Goal: Information Seeking & Learning: Learn about a topic

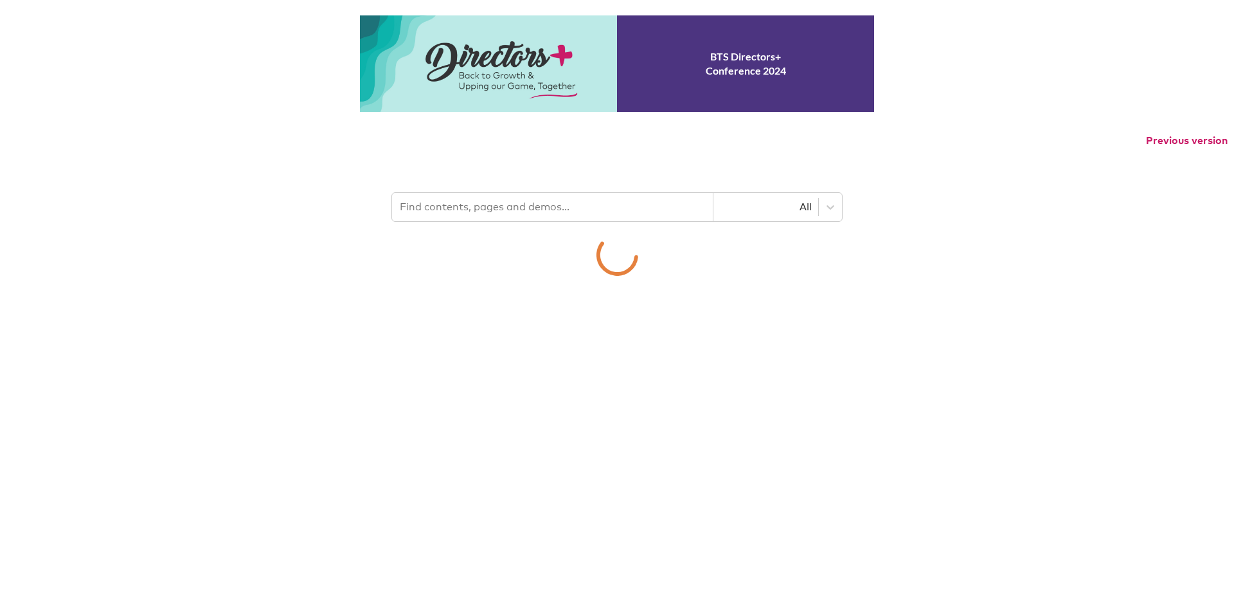
click at [487, 154] on p "Previous version" at bounding box center [617, 140] width 1234 height 27
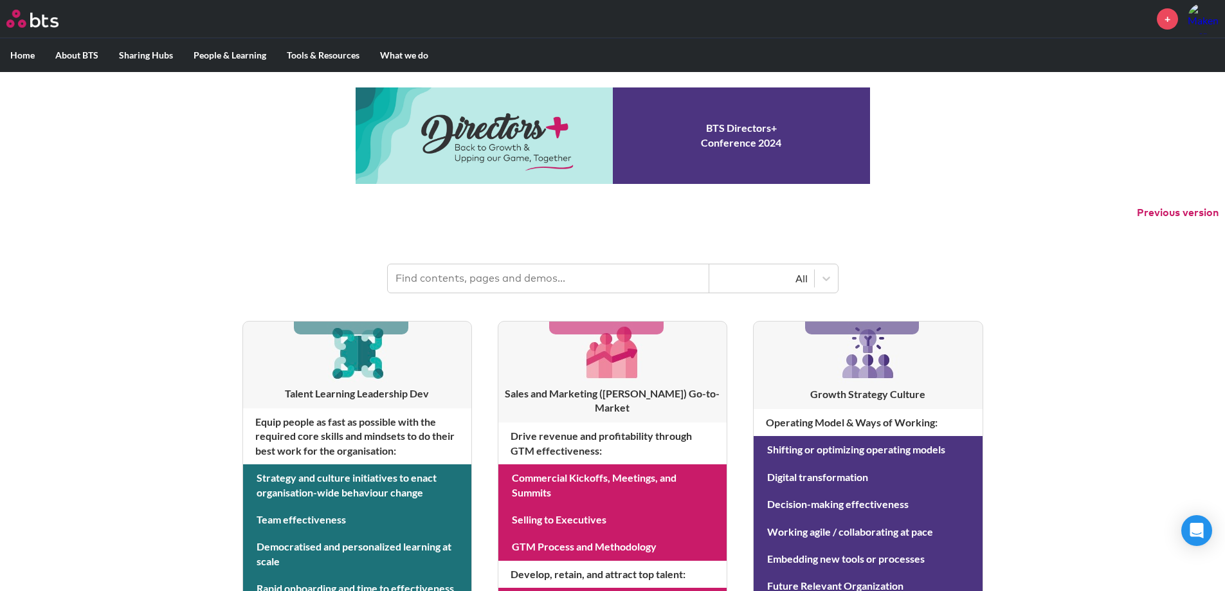
click at [462, 269] on input "text" at bounding box center [548, 278] width 321 height 28
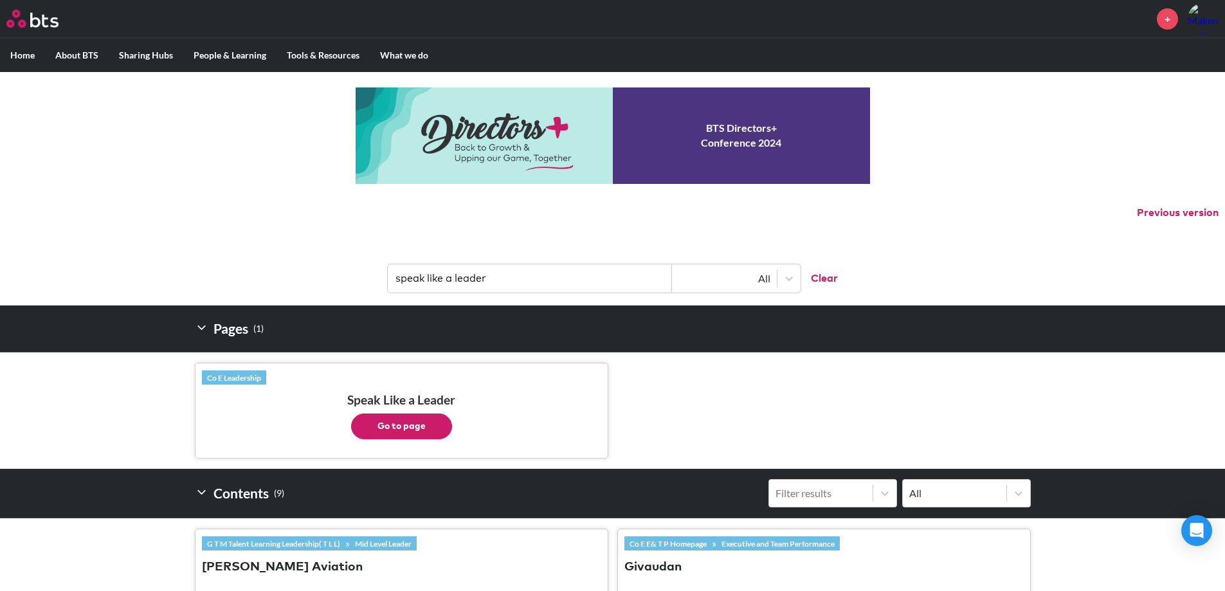
click at [425, 431] on button "Go to page" at bounding box center [401, 426] width 101 height 26
click at [513, 282] on input "speak like a leader" at bounding box center [530, 278] width 284 height 28
type input "multipliers"
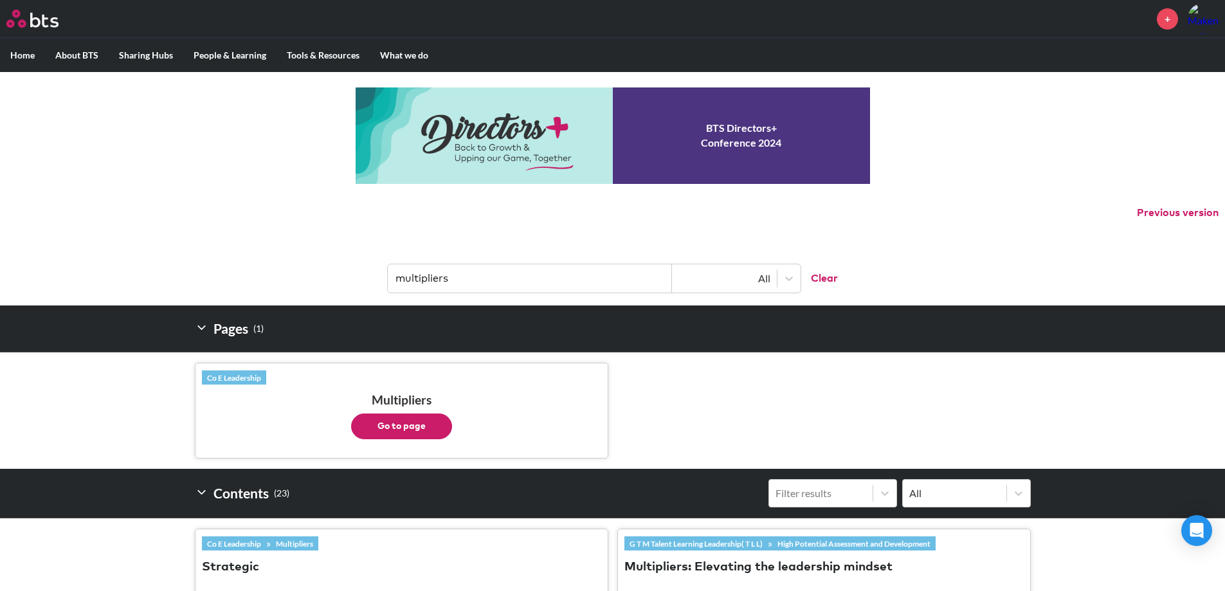
click at [389, 428] on button "Go to page" at bounding box center [401, 426] width 101 height 26
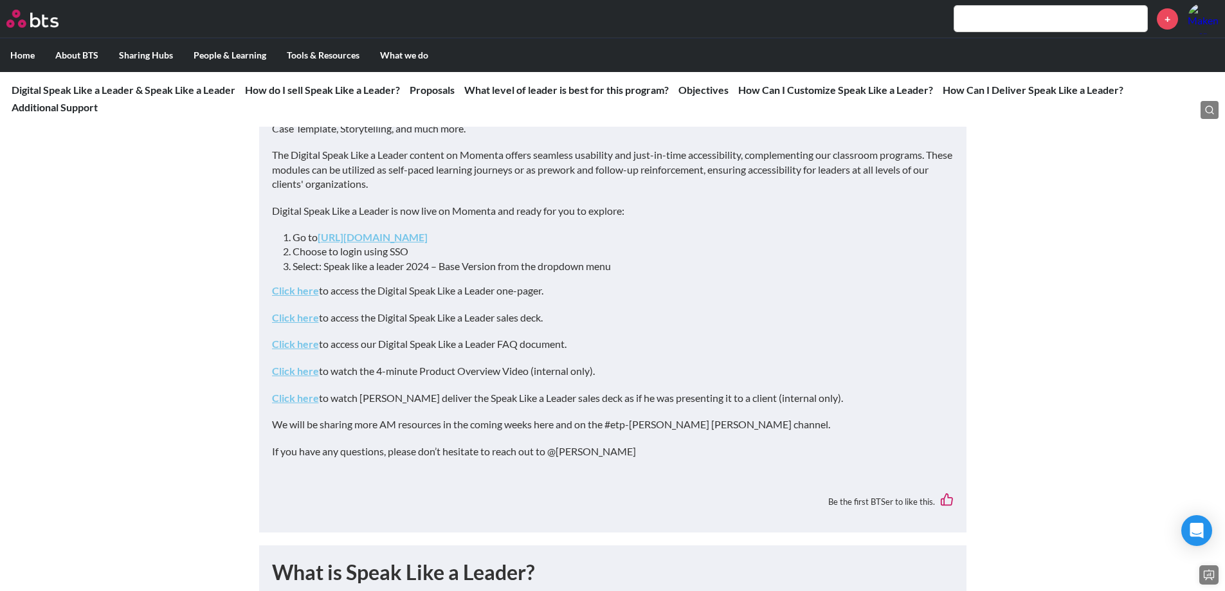
scroll to position [147, 0]
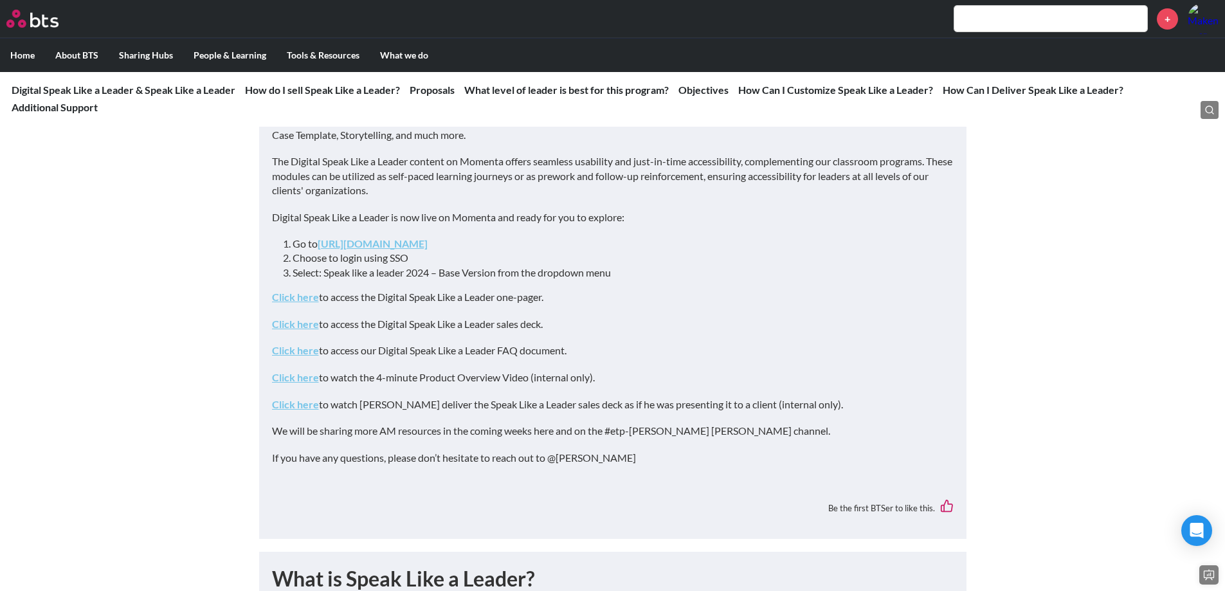
drag, startPoint x: 357, startPoint y: 346, endPoint x: 595, endPoint y: 346, distance: 237.2
click at [595, 346] on p "Click here to access our Digital Speak Like a Leader FAQ document." at bounding box center [612, 350] width 681 height 14
drag, startPoint x: 356, startPoint y: 380, endPoint x: 597, endPoint y: 379, distance: 241.1
click at [597, 379] on p "Click here to watch the 4-minute Product Overview Video (internal only)." at bounding box center [612, 377] width 681 height 14
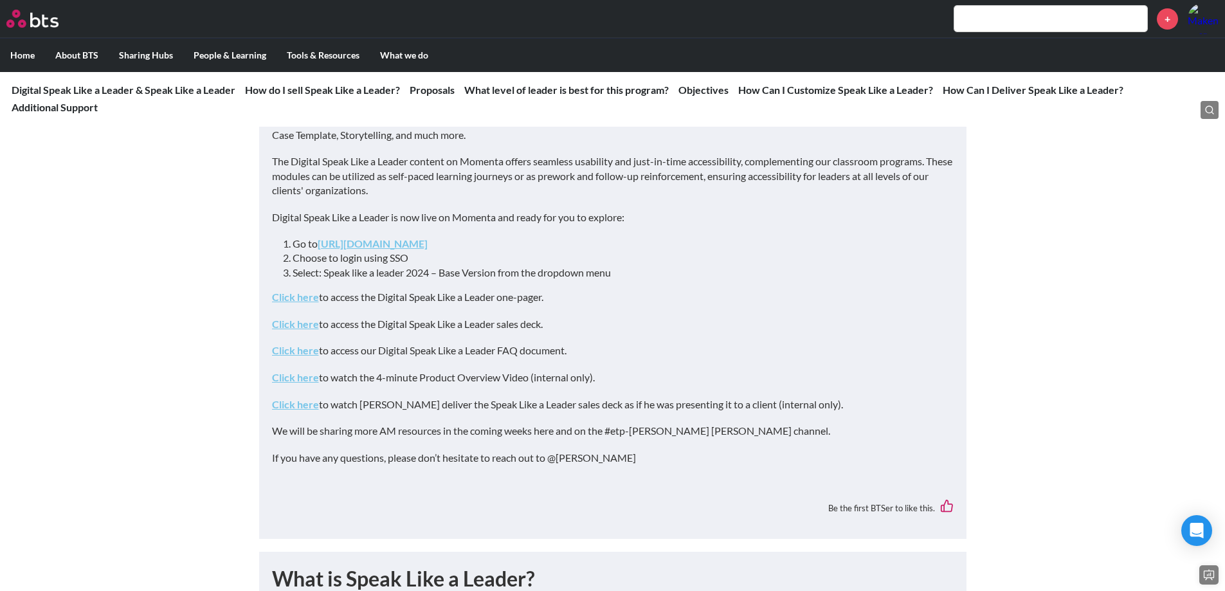
click at [602, 379] on p "Click here to watch the 4-minute Product Overview Video (internal only)." at bounding box center [612, 377] width 681 height 14
drag, startPoint x: 557, startPoint y: 408, endPoint x: 699, endPoint y: 410, distance: 141.4
click at [699, 410] on p "Click here to watch Scott deliver the Speak Like a Leader sales deck as if he w…" at bounding box center [612, 404] width 681 height 14
click at [698, 407] on p "Click here to watch Scott deliver the Speak Like a Leader sales deck as if he w…" at bounding box center [612, 404] width 681 height 14
click at [295, 408] on link "Click here" at bounding box center [295, 404] width 47 height 12
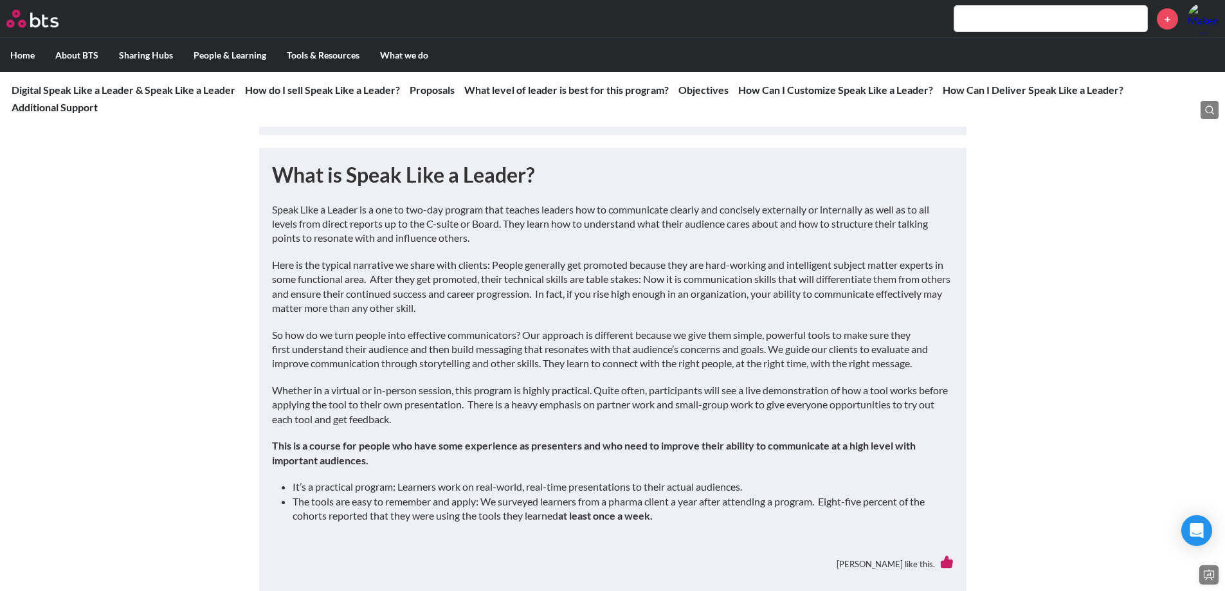
scroll to position [531, 0]
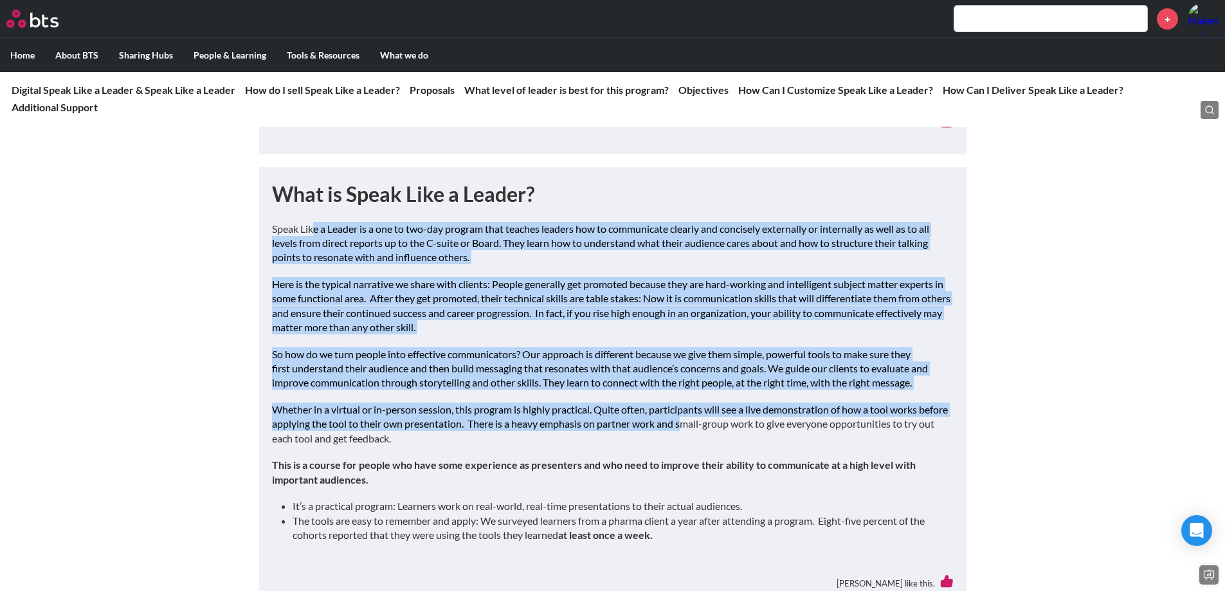
drag, startPoint x: 313, startPoint y: 231, endPoint x: 715, endPoint y: 419, distance: 444.0
click at [715, 419] on div "Speak Like a Leader is a one to two-day program that teaches leaders how to com…" at bounding box center [612, 387] width 681 height 331
click at [715, 419] on p "Whether in a virtual or in-person session, this program is highly practical. Qu…" at bounding box center [612, 423] width 681 height 43
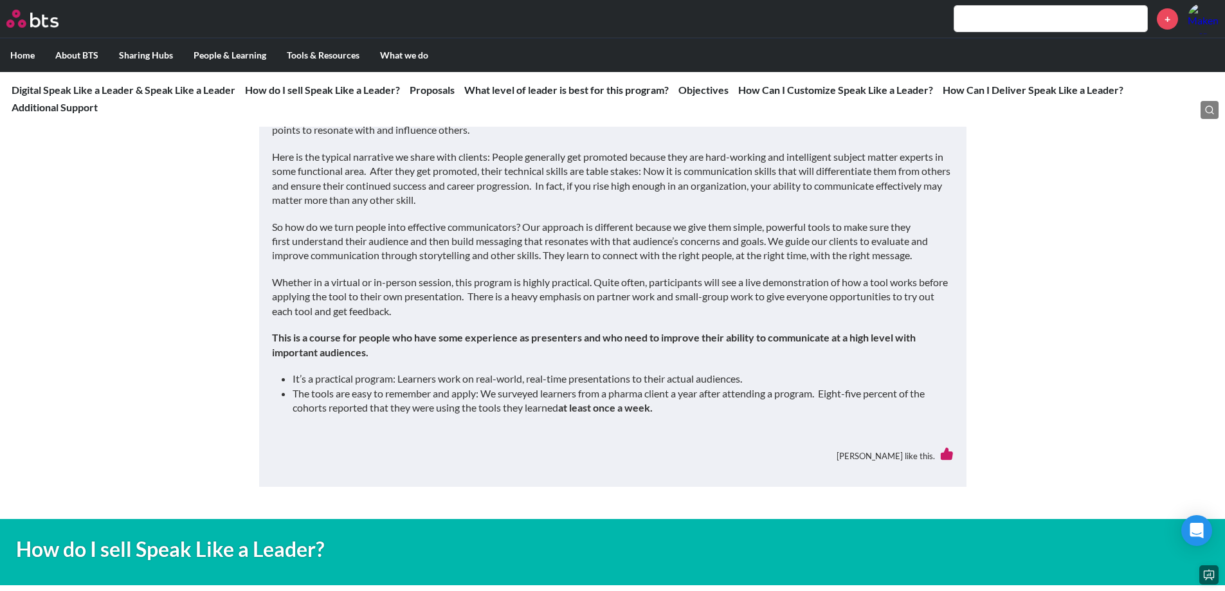
scroll to position [642, 0]
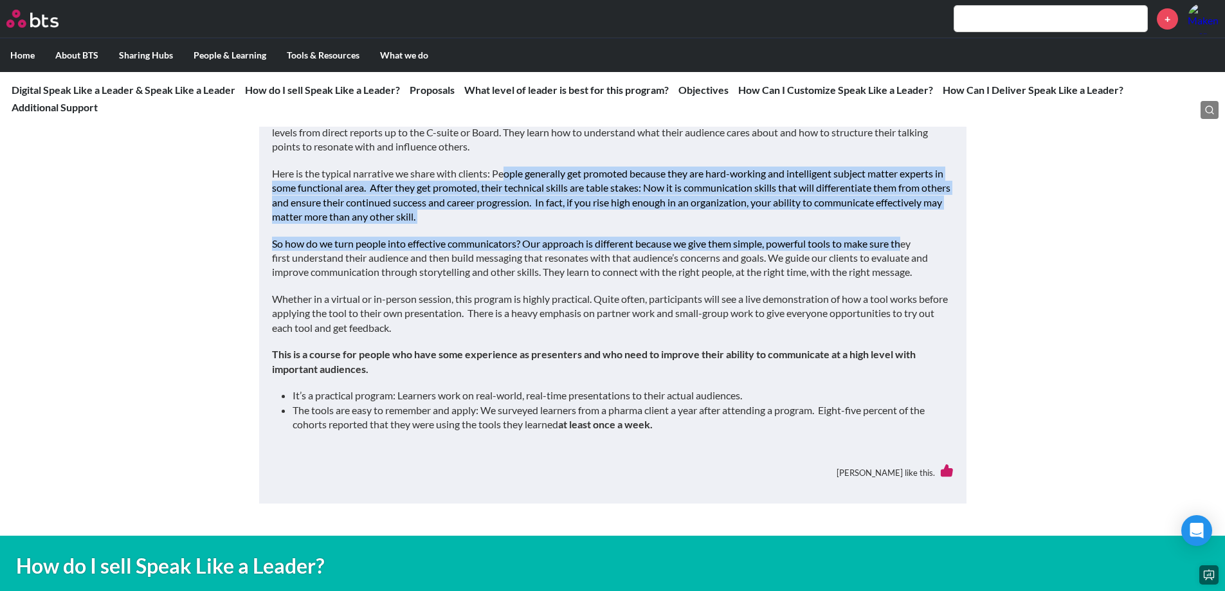
drag, startPoint x: 506, startPoint y: 166, endPoint x: 910, endPoint y: 226, distance: 408.1
click at [910, 226] on div "Speak Like a Leader is a one to two-day program that teaches leaders how to com…" at bounding box center [612, 276] width 681 height 331
click at [891, 230] on div "Speak Like a Leader is a one to two-day program that teaches leaders how to com…" at bounding box center [612, 276] width 681 height 331
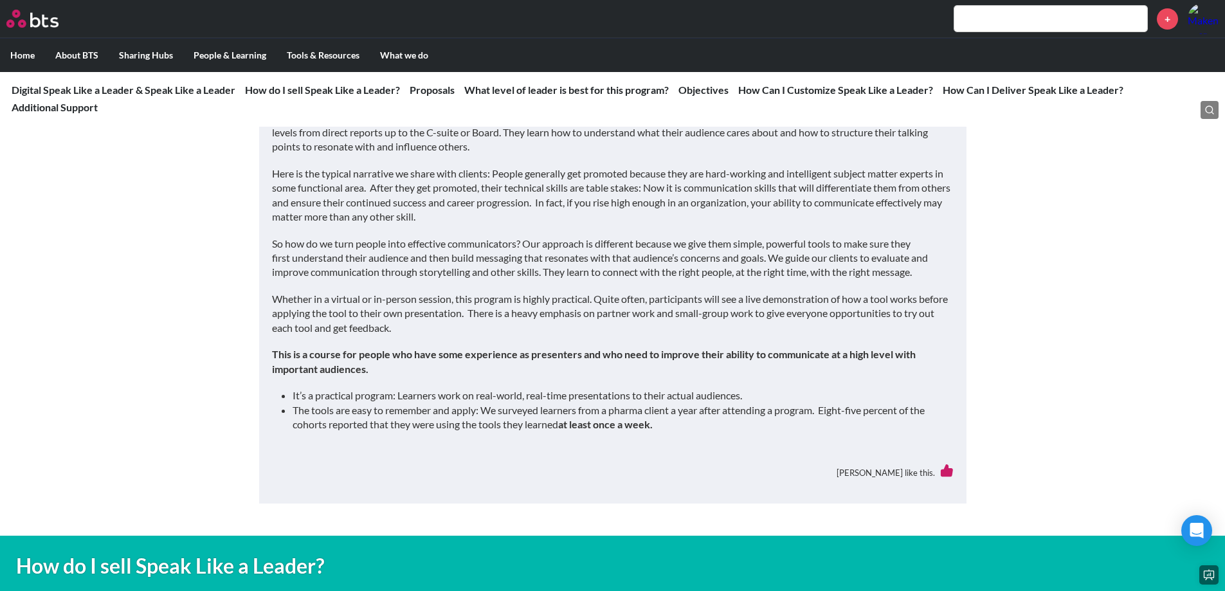
drag, startPoint x: 273, startPoint y: 243, endPoint x: 927, endPoint y: 275, distance: 654.5
click at [927, 275] on p "So how do we turn people into effective communicators? Our approach is differen…" at bounding box center [612, 258] width 681 height 43
copy p "So how do we turn people into effective communicators? Our approach is differen…"
click at [584, 307] on p "Whether in a virtual or in-person session, this program is highly practical. Qu…" at bounding box center [612, 313] width 681 height 43
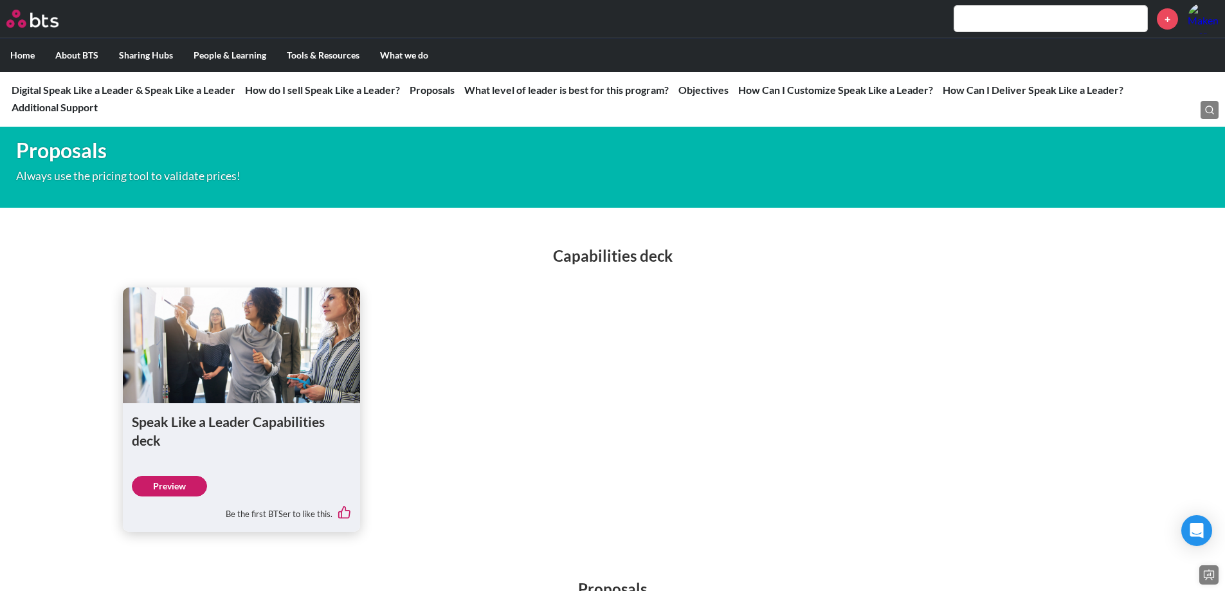
scroll to position [1975, 0]
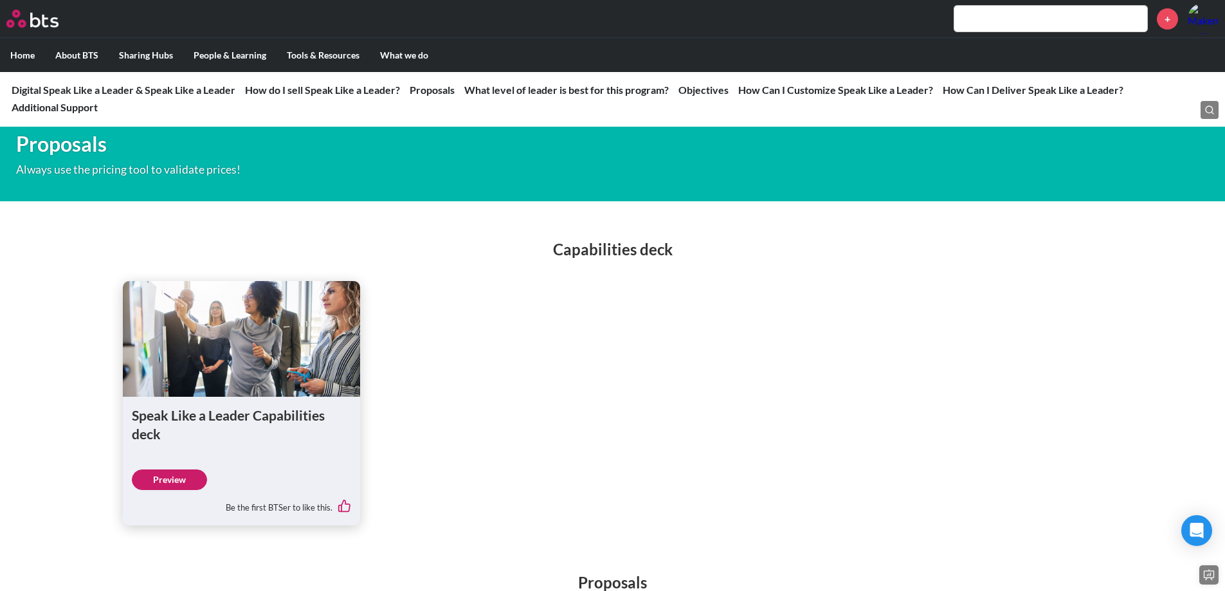
click at [192, 490] on link "Preview" at bounding box center [169, 479] width 75 height 21
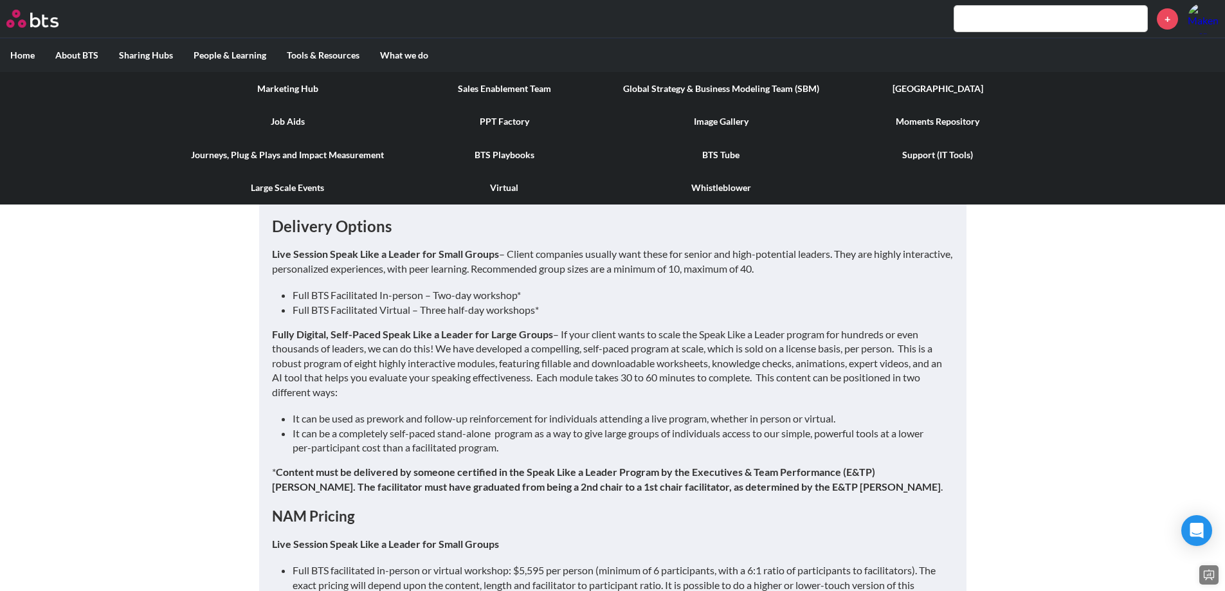
scroll to position [1061, 0]
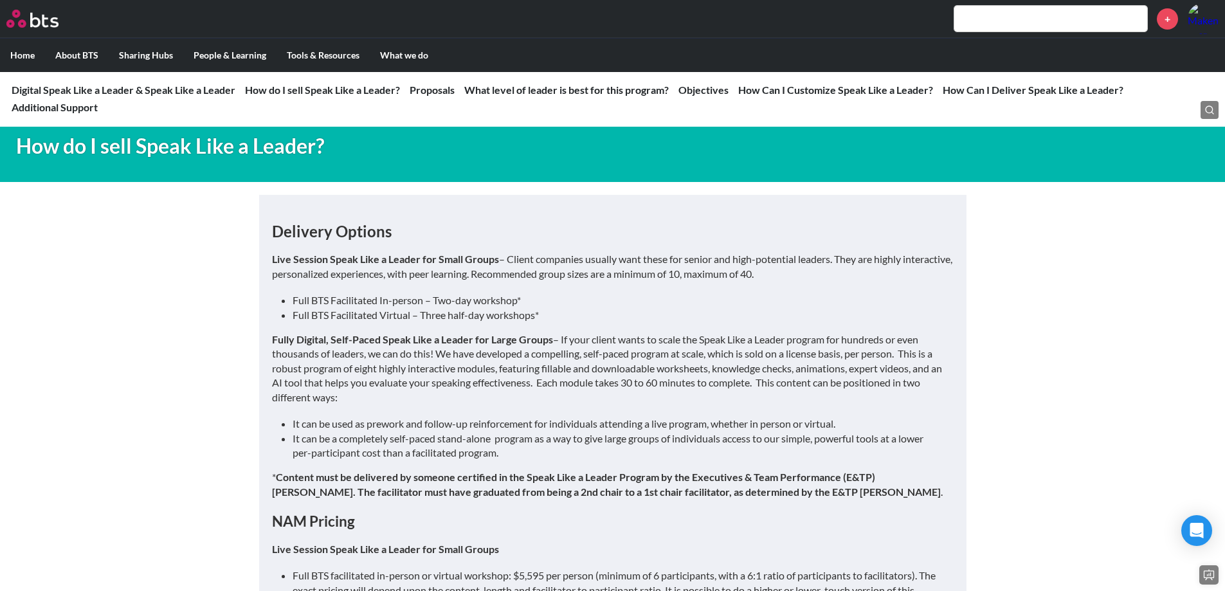
click at [986, 24] on input "text" at bounding box center [1050, 19] width 193 height 26
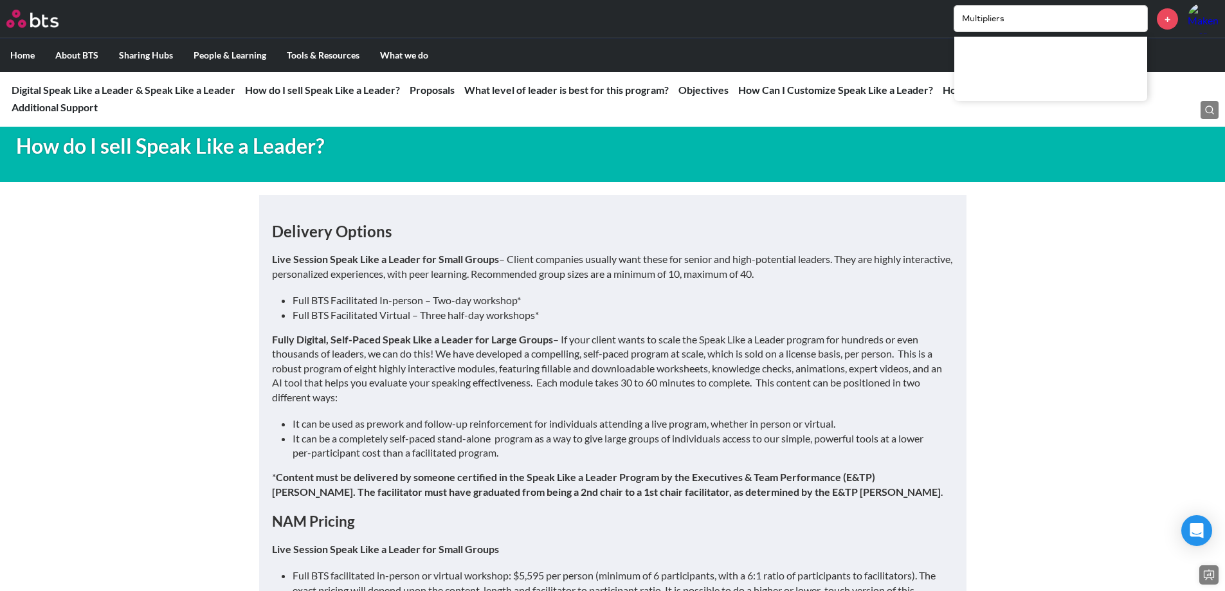
type input "Multipliers"
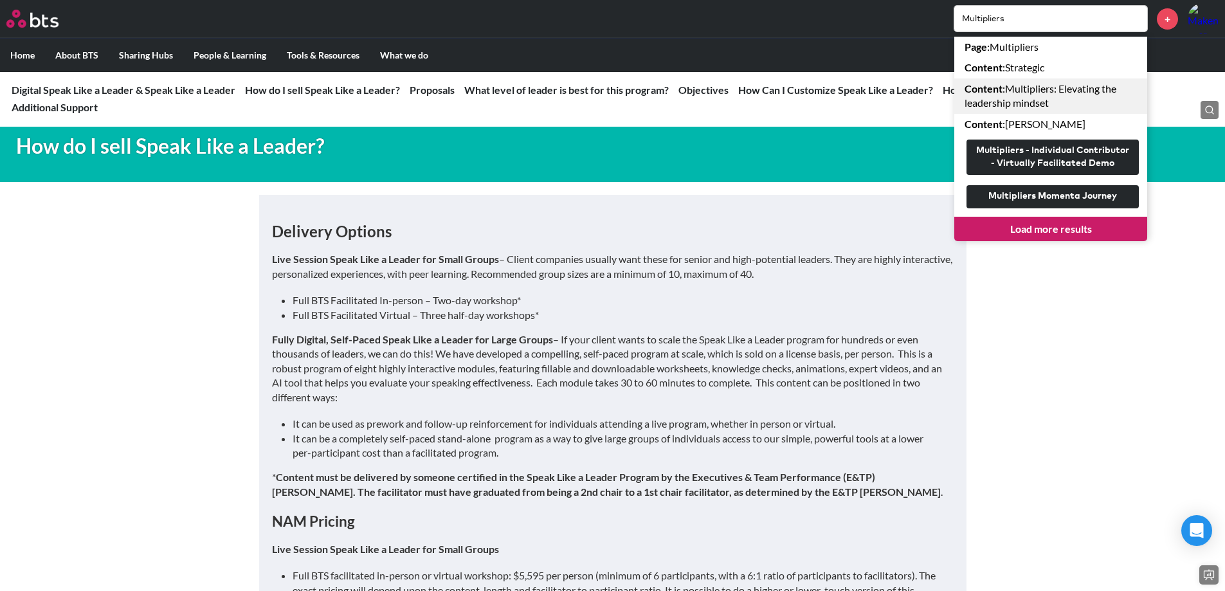
click at [1037, 90] on link "Content : Multipliers: Elevating the leadership mindset" at bounding box center [1050, 95] width 193 height 35
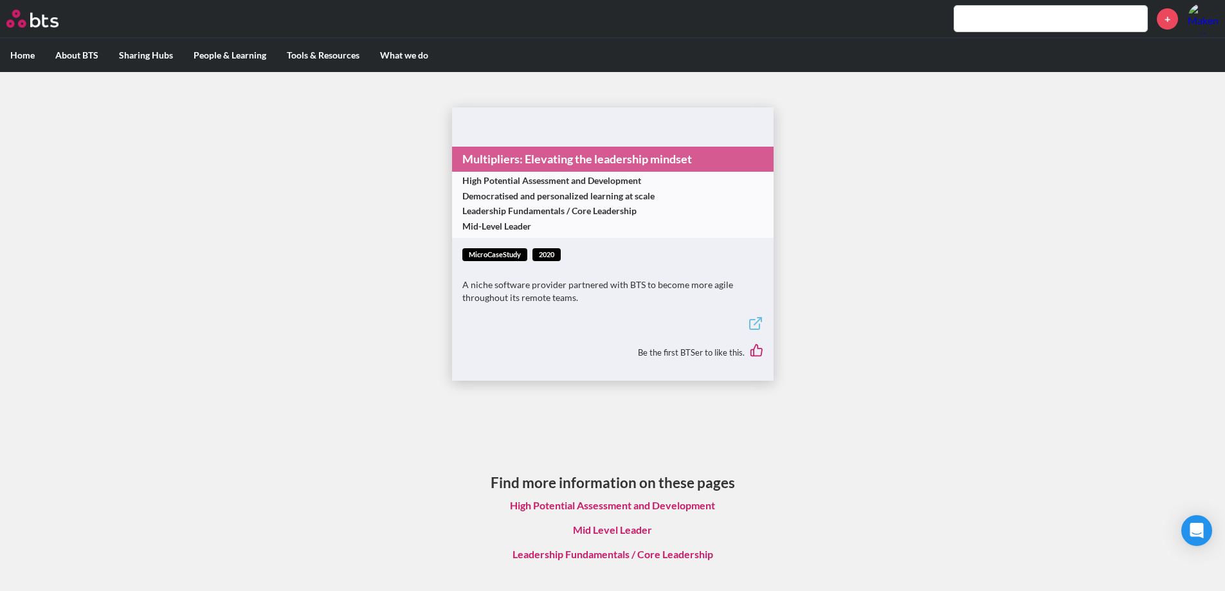
scroll to position [8, 0]
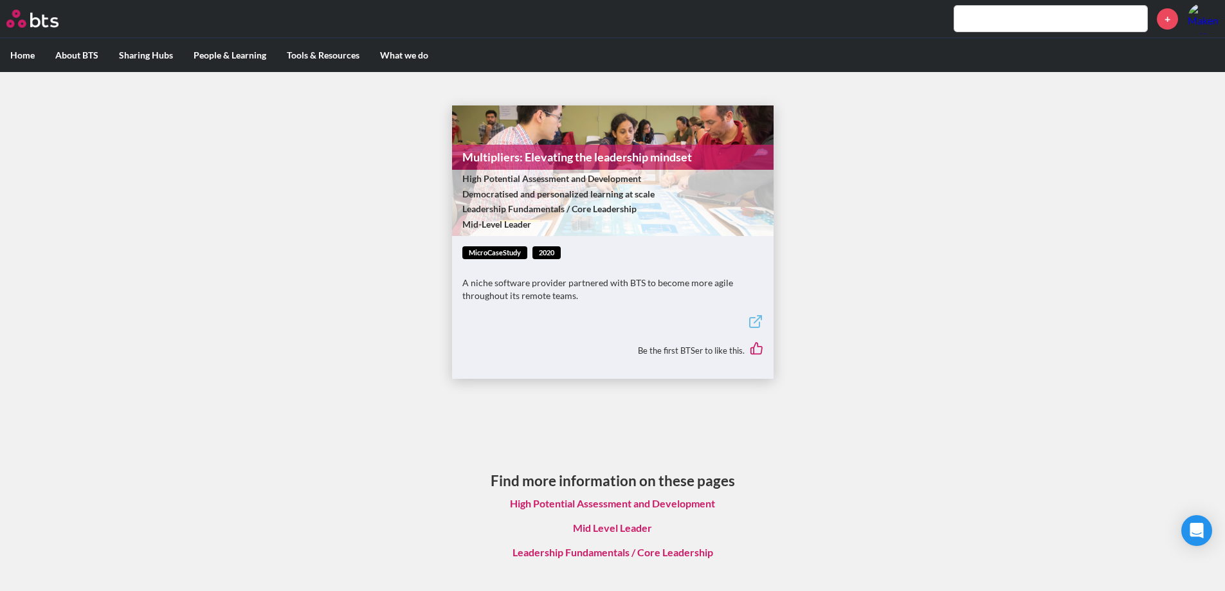
click at [610, 552] on link "Leadership Fundamentals / Core Leadership" at bounding box center [612, 552] width 221 height 24
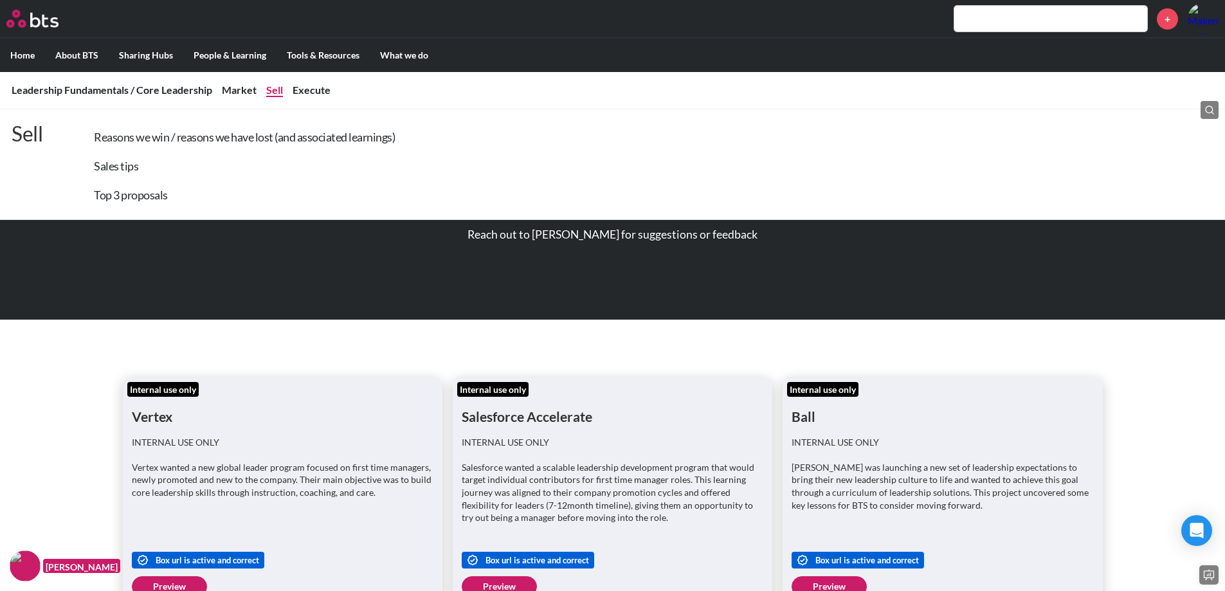
click at [271, 87] on link "Sell" at bounding box center [274, 90] width 17 height 12
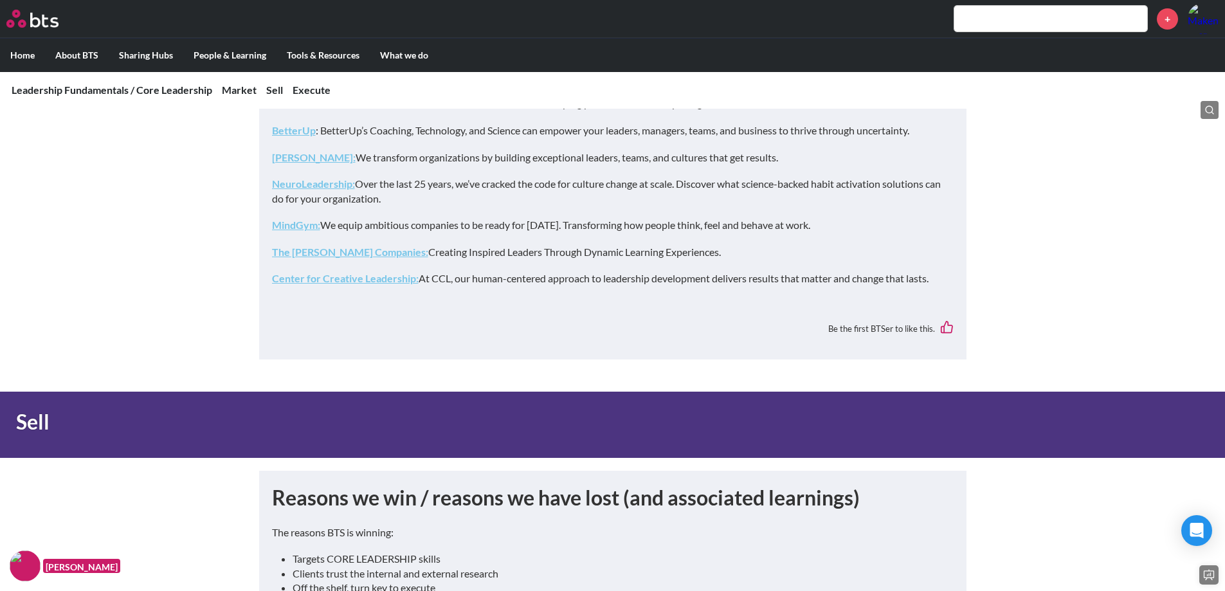
scroll to position [3405, 0]
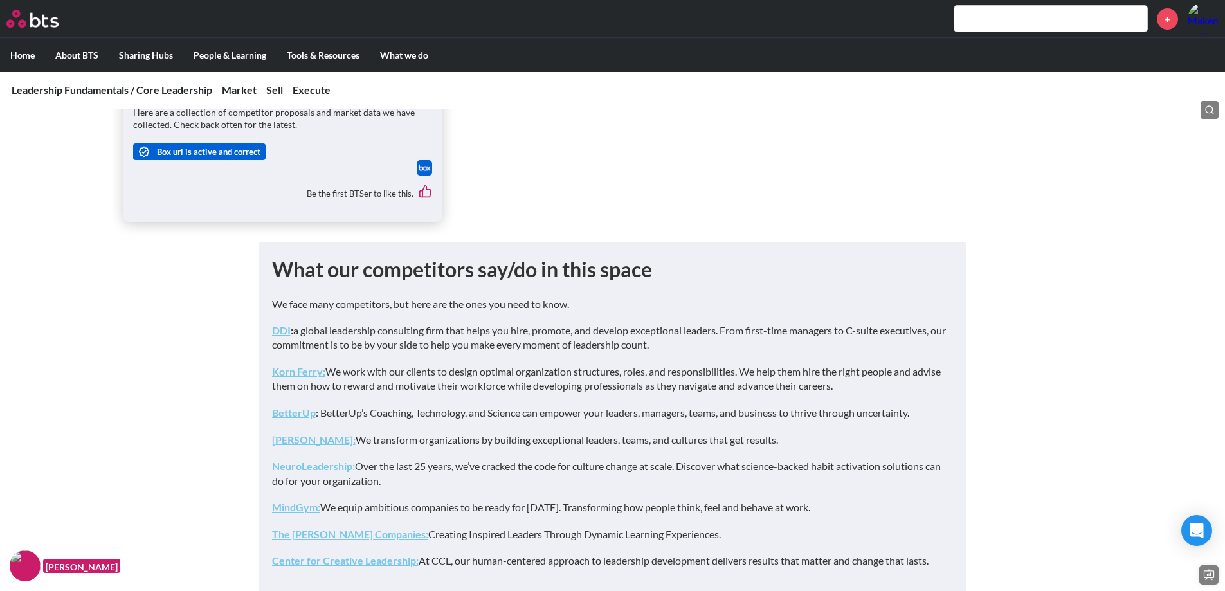
click at [1000, 20] on input "text" at bounding box center [1050, 19] width 193 height 26
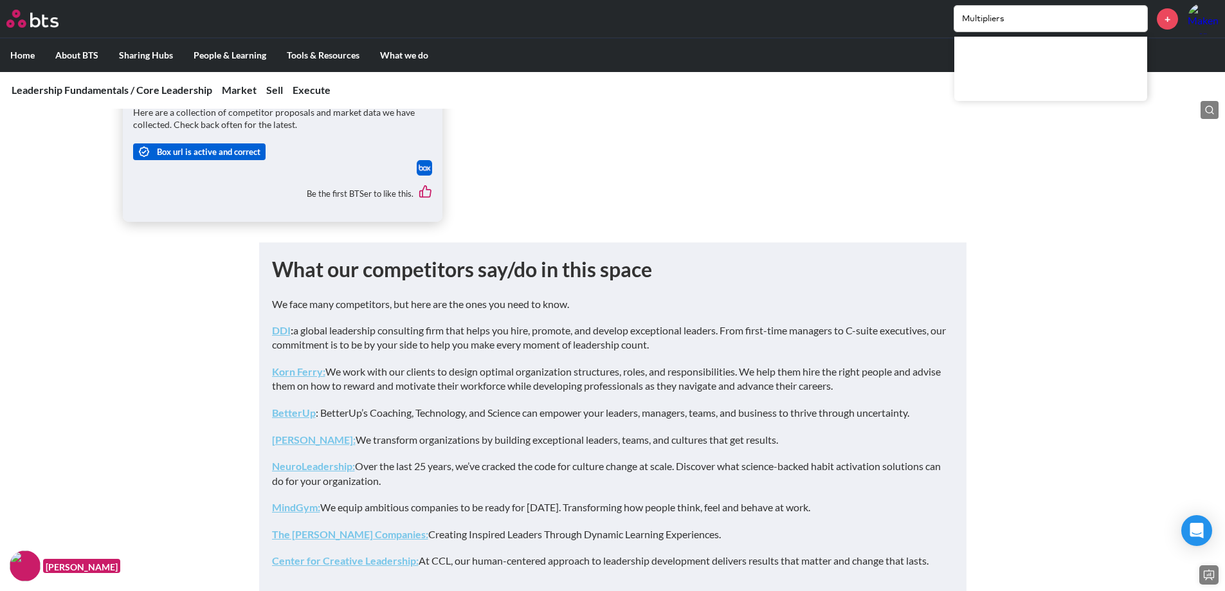
type input "Multipliers"
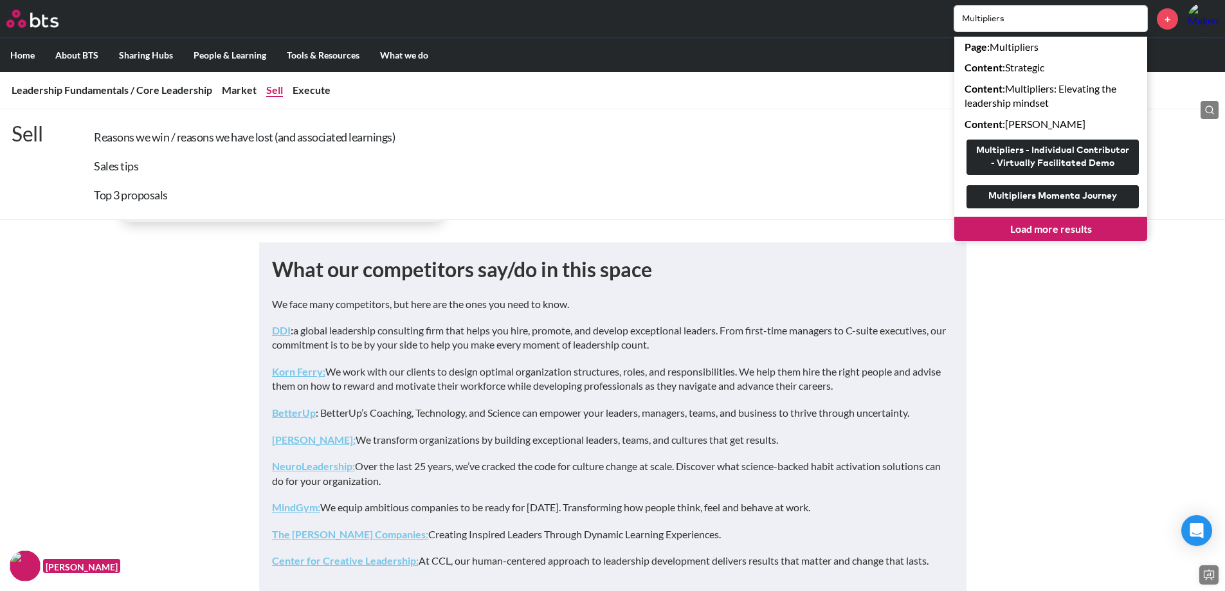
click at [253, 168] on li "Sales tips" at bounding box center [231, 164] width 327 height 29
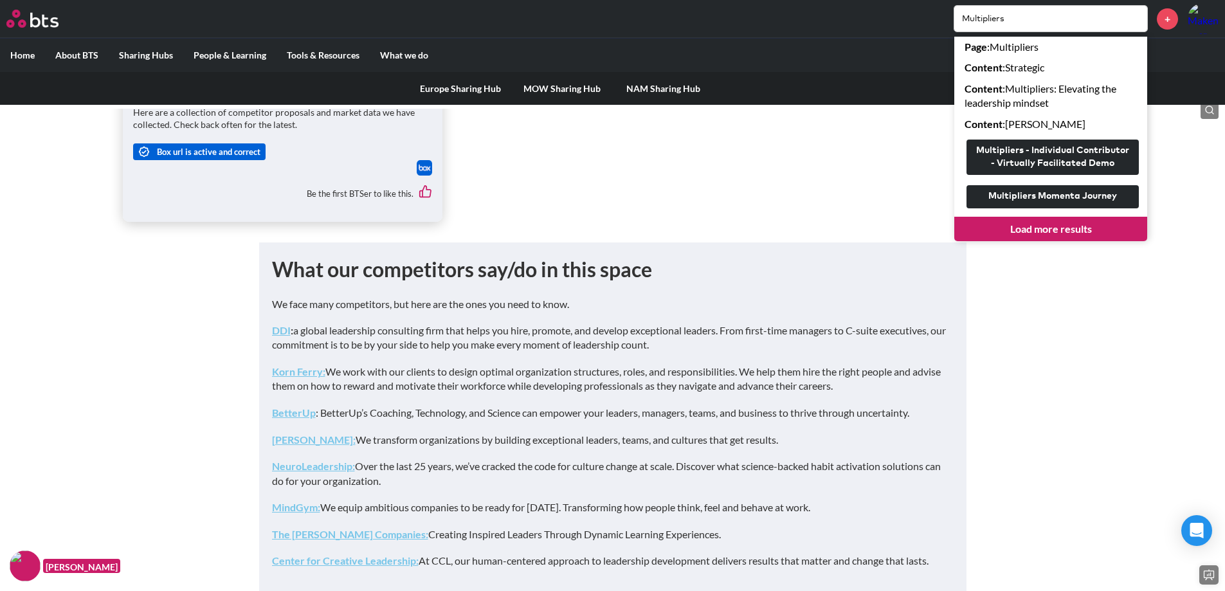
drag, startPoint x: 211, startPoint y: 262, endPoint x: 136, endPoint y: 66, distance: 209.6
click at [70, 58] on label "About BTS" at bounding box center [77, 55] width 64 height 33
click at [0, 0] on input "About BTS" at bounding box center [0, 0] width 0 height 0
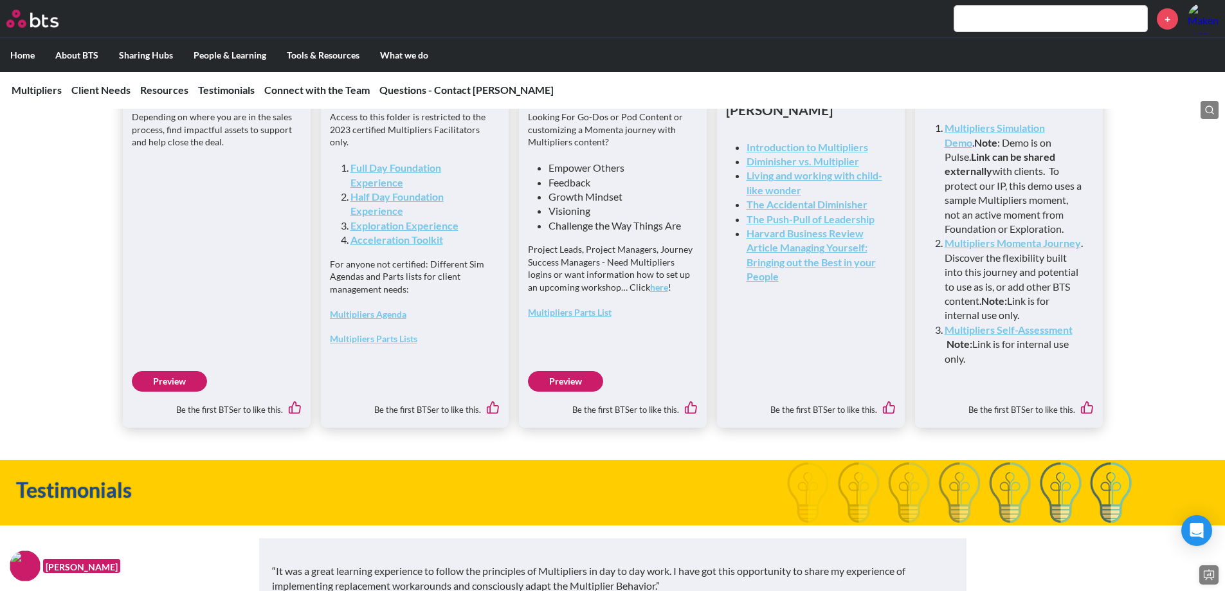
scroll to position [3426, 0]
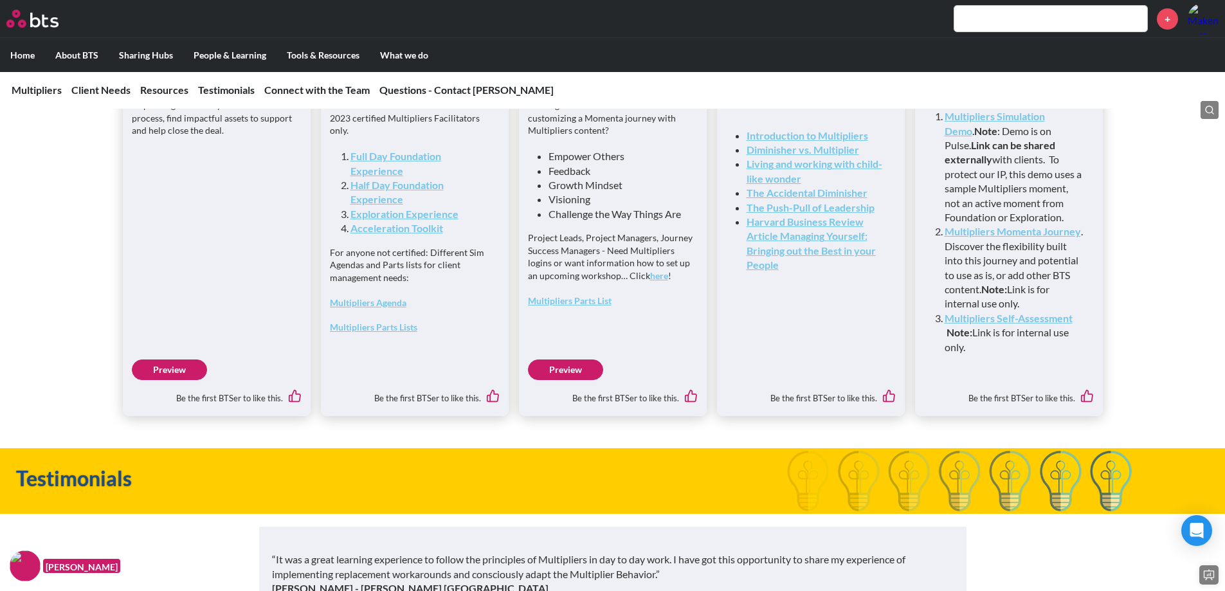
click at [151, 380] on link "Preview" at bounding box center [169, 369] width 75 height 21
